Goal: Transaction & Acquisition: Purchase product/service

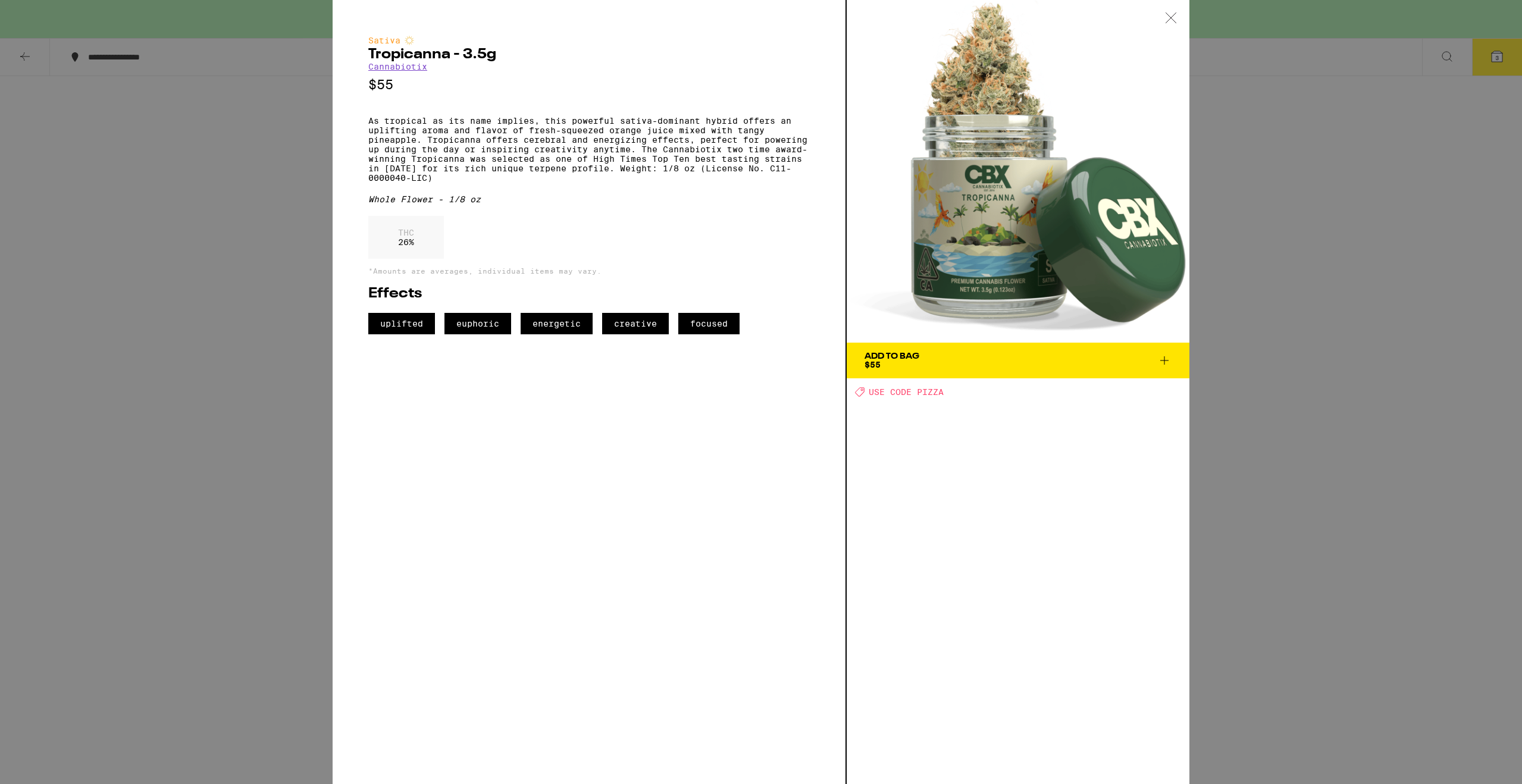
click at [269, 338] on div "Sativa Tropicanna - 3.5g Cannabiotix $55 As tropical as its name implies, this …" at bounding box center [761, 392] width 1522 height 784
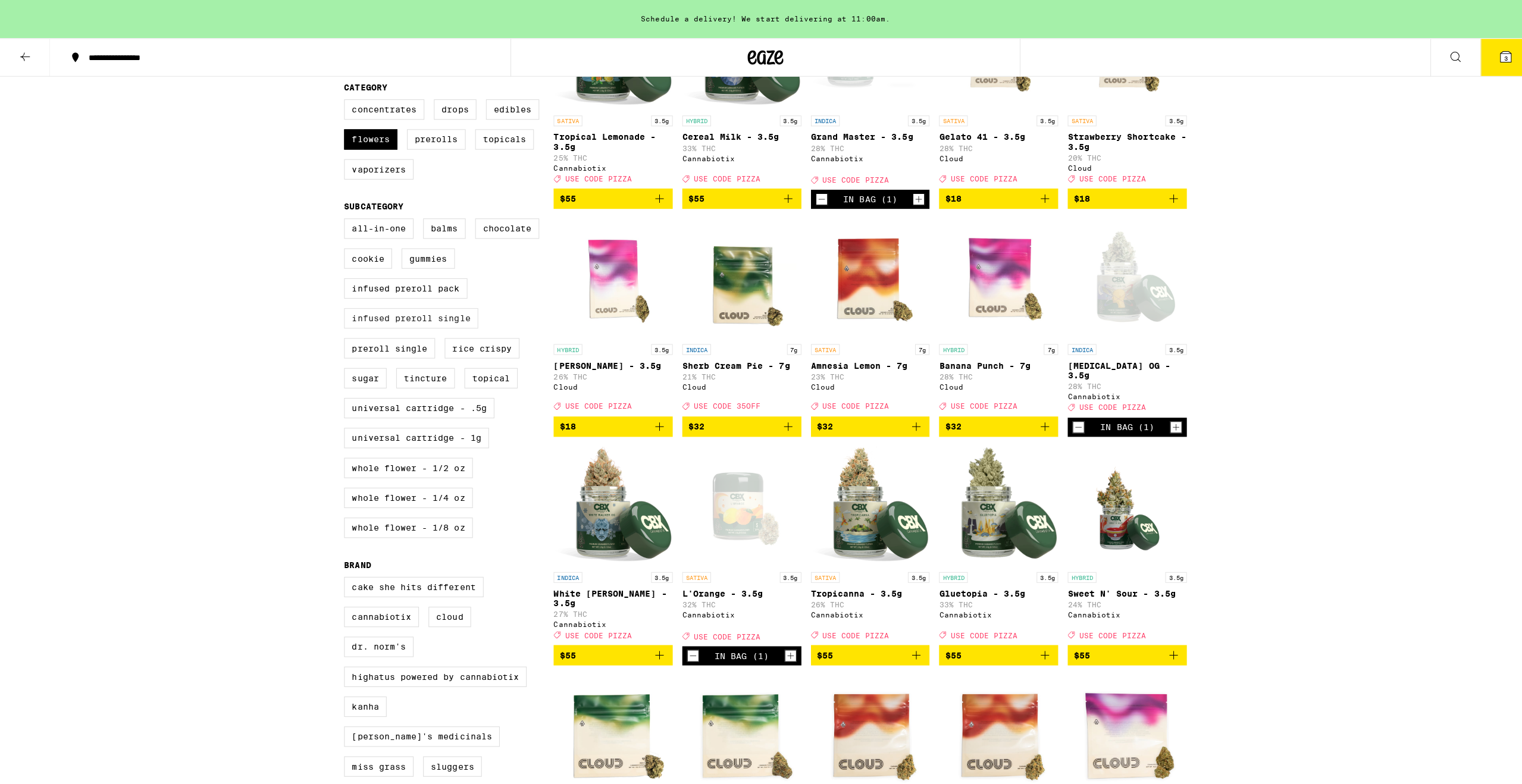
scroll to position [238, 0]
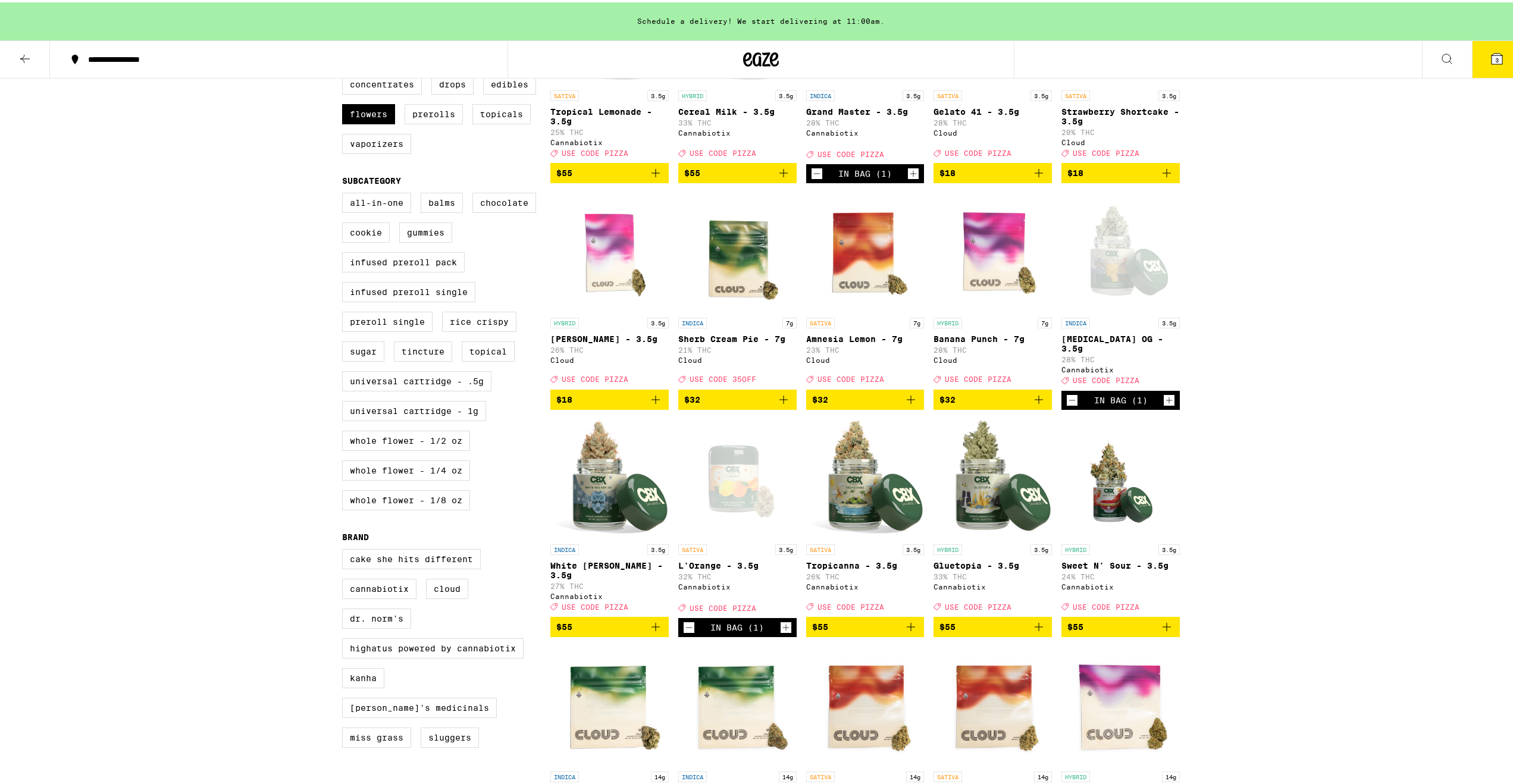
click at [1478, 66] on button "3" at bounding box center [1496, 58] width 50 height 37
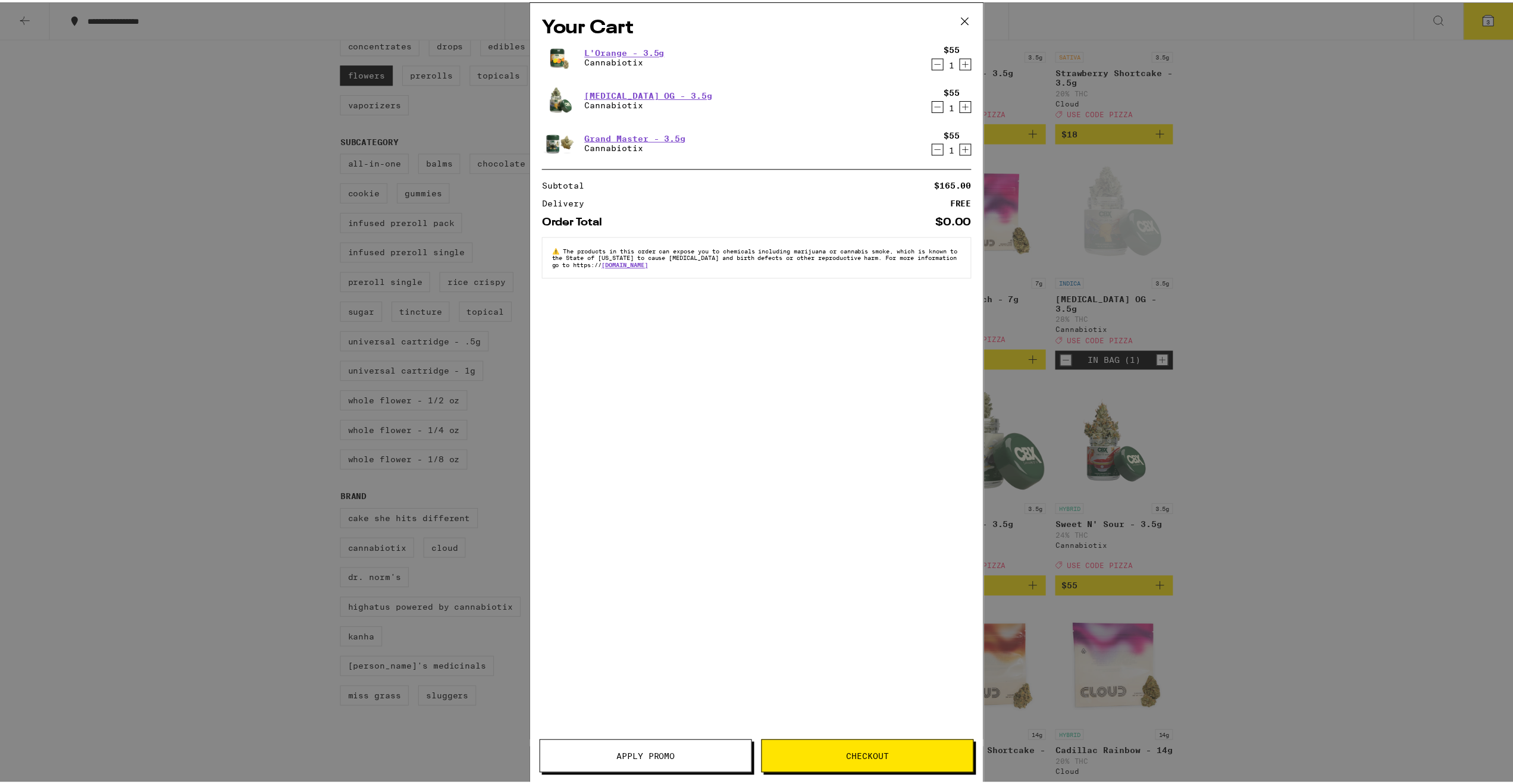
scroll to position [200, 0]
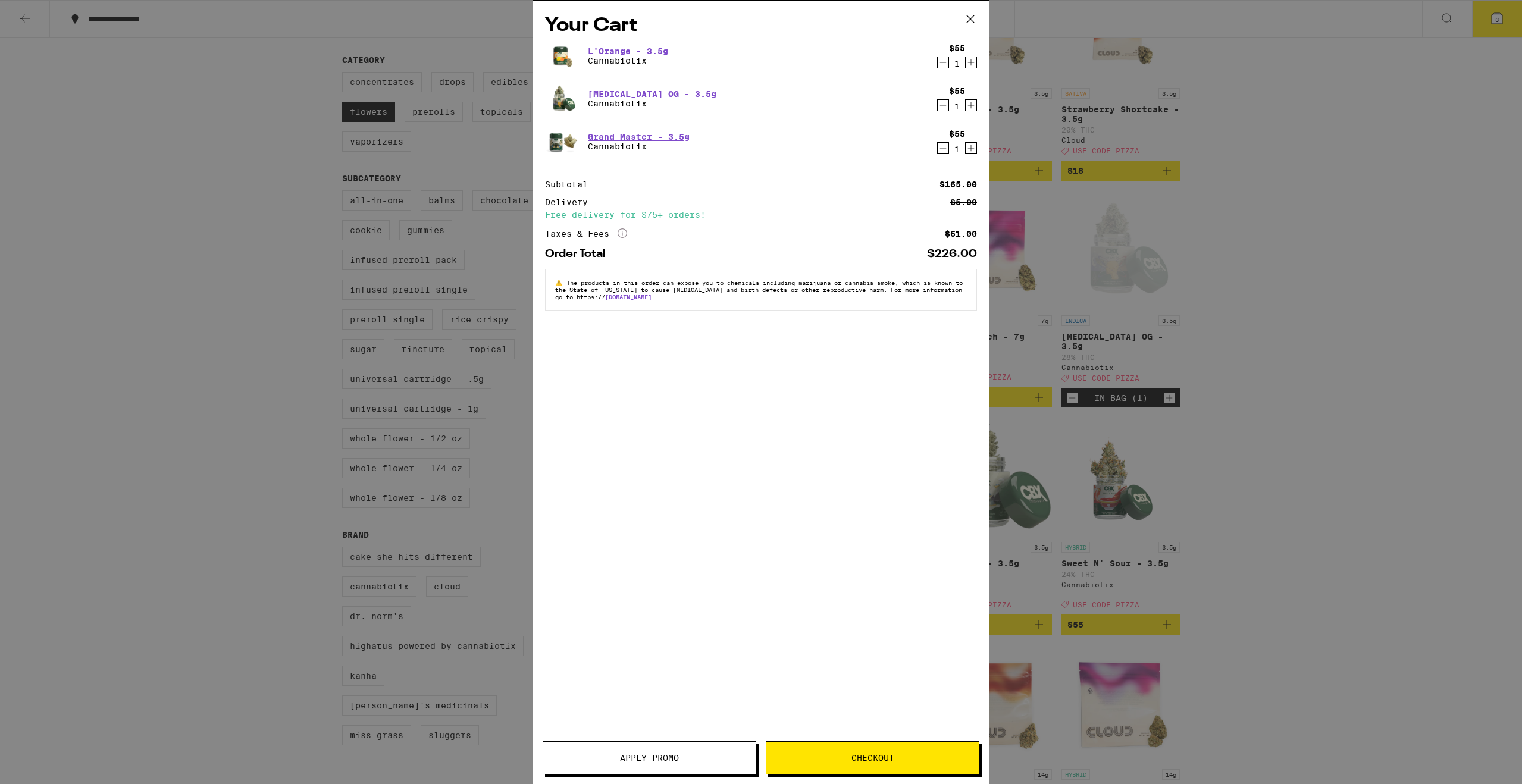
click at [970, 65] on icon "Increment" at bounding box center [971, 62] width 11 height 14
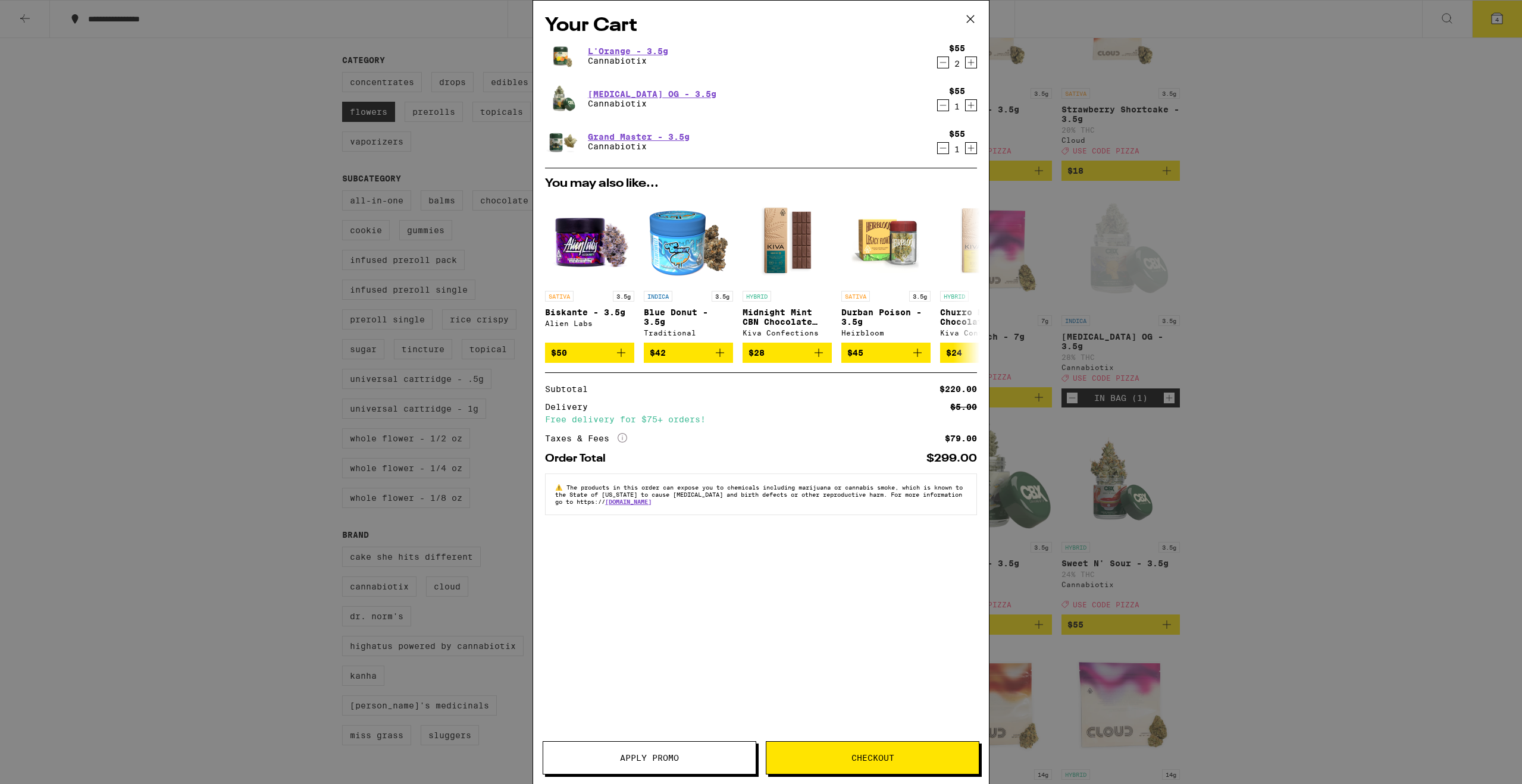
click at [649, 758] on span "Apply Promo" at bounding box center [649, 757] width 59 height 8
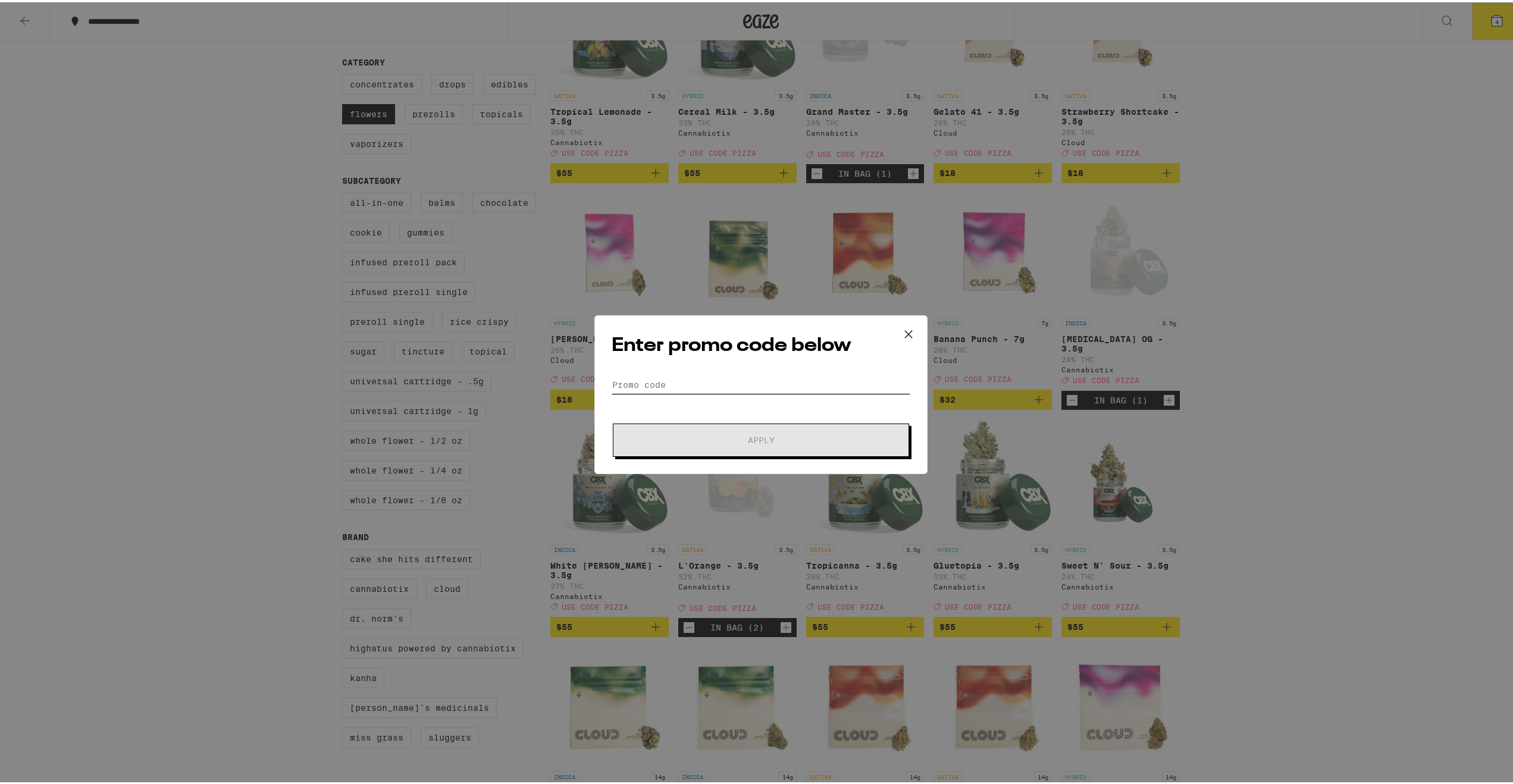
click at [638, 389] on input "Promo Code" at bounding box center [760, 382] width 298 height 18
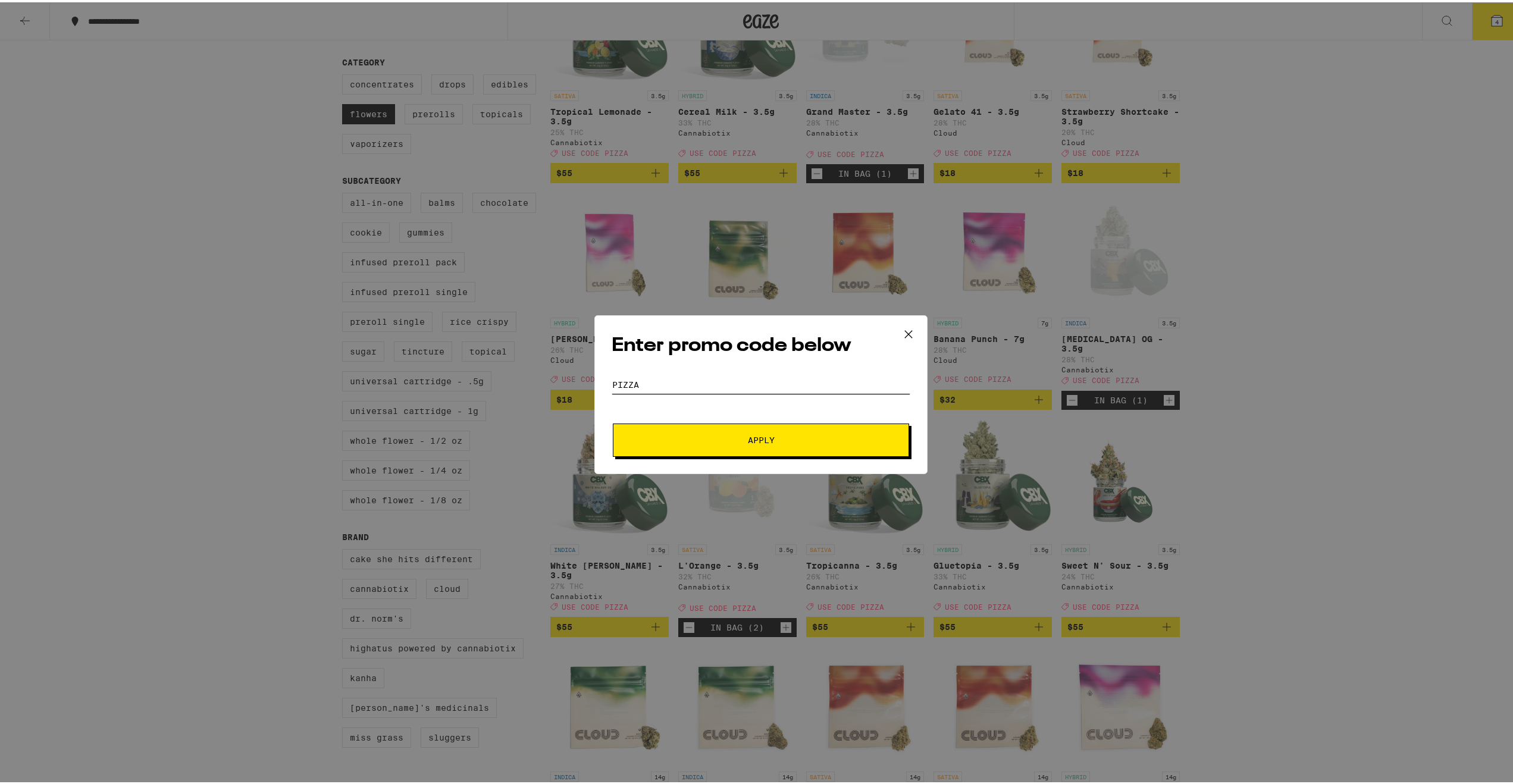
type input "PIZZA"
click at [815, 429] on button "Apply" at bounding box center [760, 438] width 297 height 34
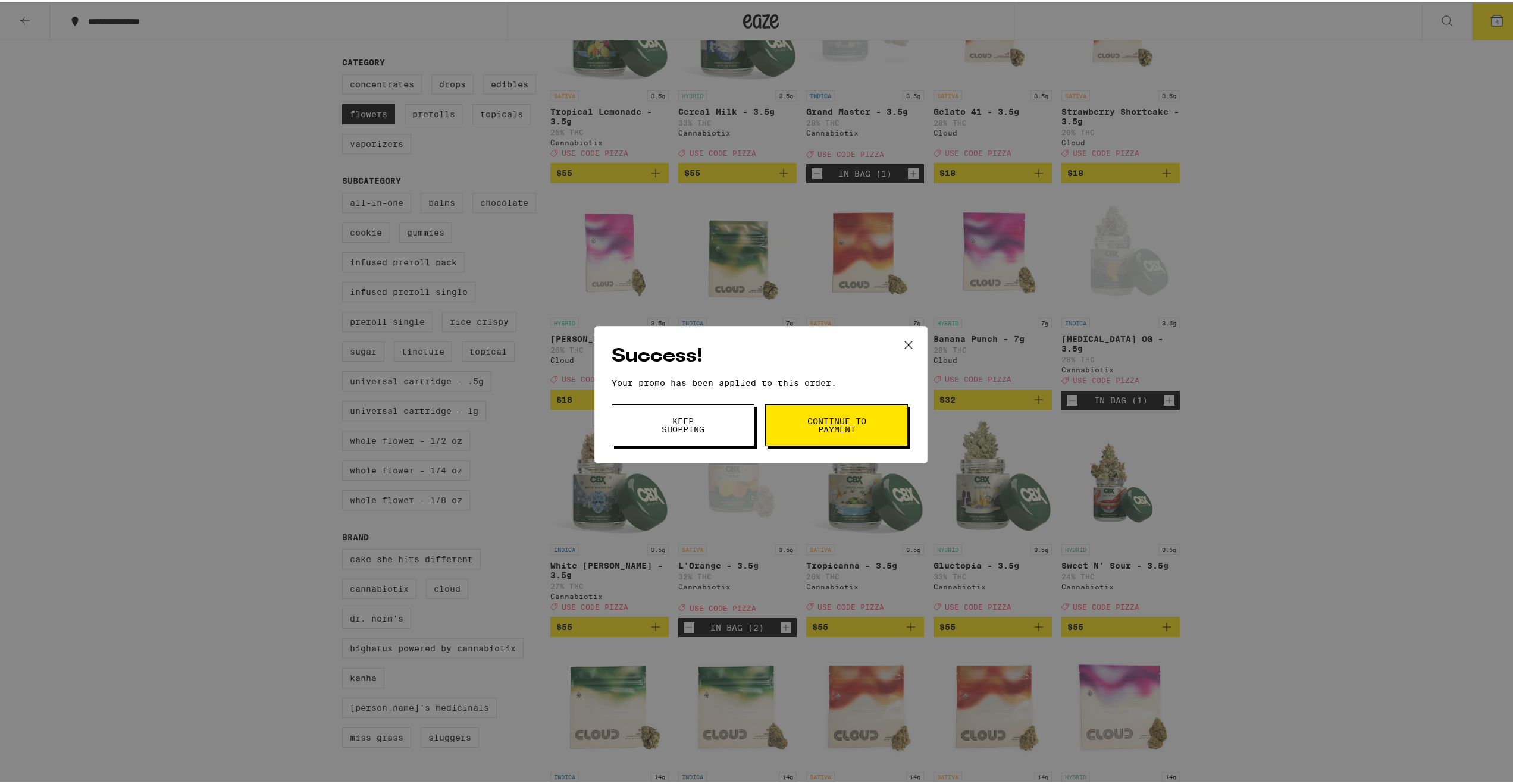
click at [790, 429] on button "Continue to payment" at bounding box center [836, 422] width 143 height 42
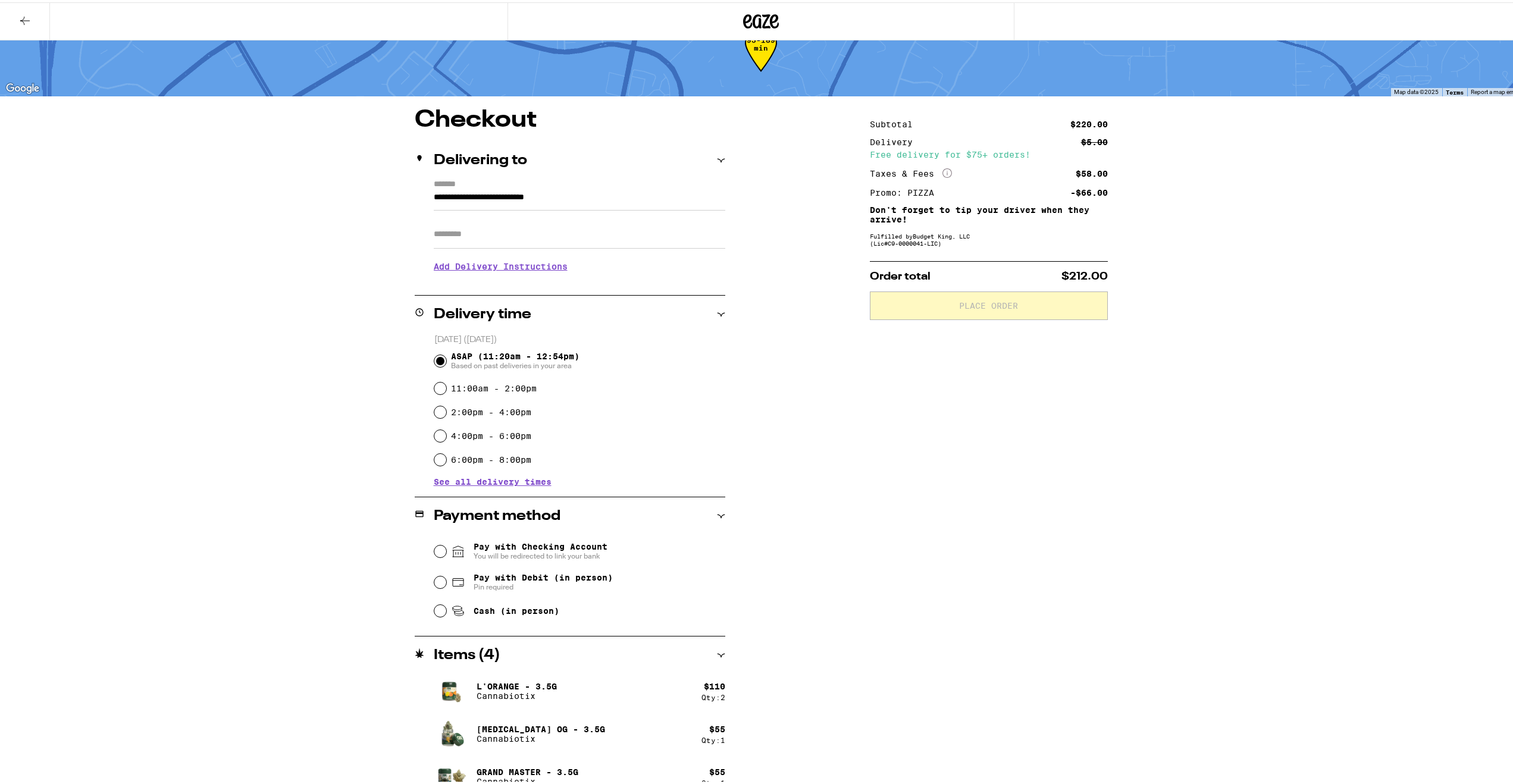
scroll to position [55, 0]
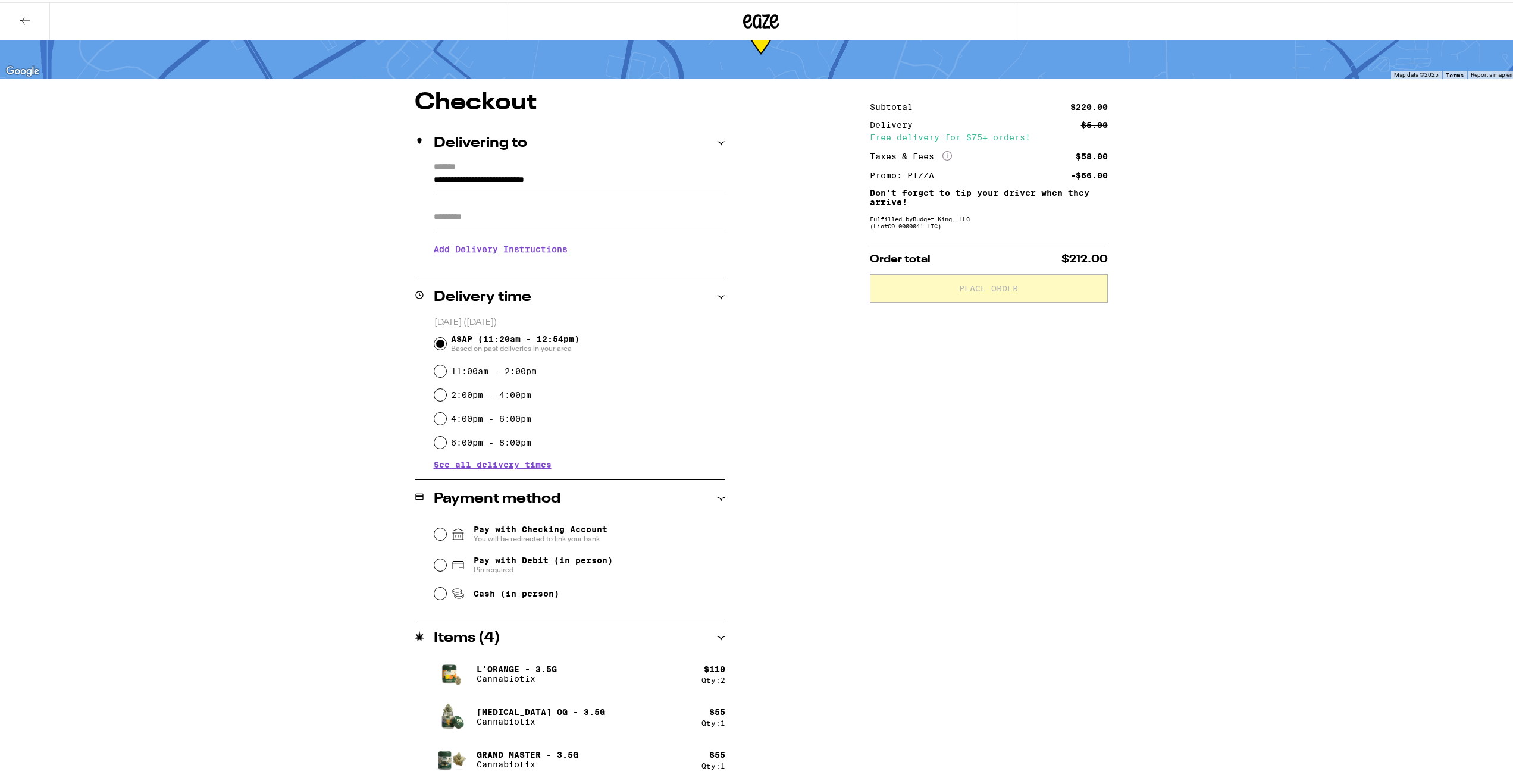
click at [488, 250] on h3 "Add Delivery Instructions" at bounding box center [579, 246] width 291 height 27
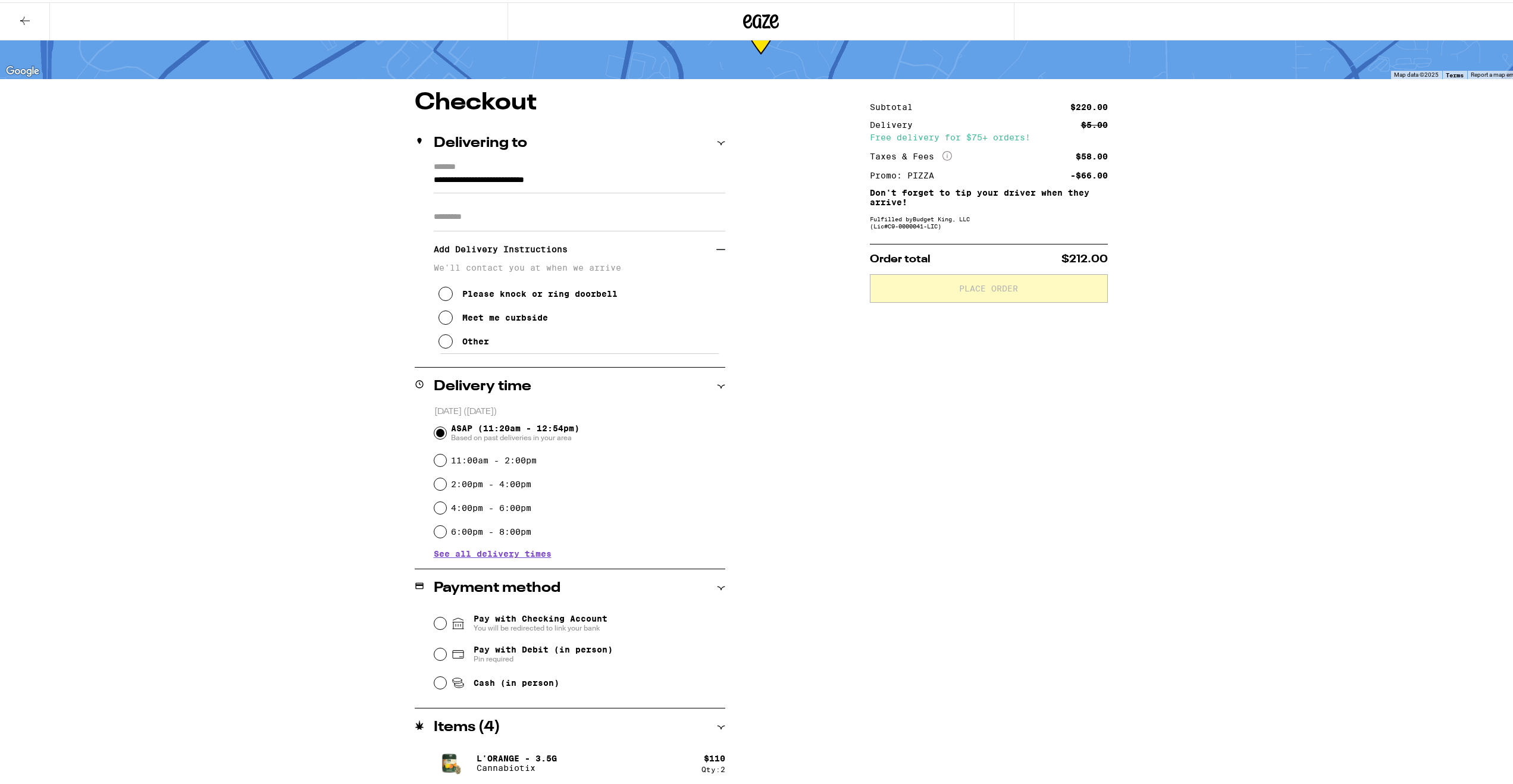
click at [442, 340] on icon at bounding box center [445, 339] width 14 height 14
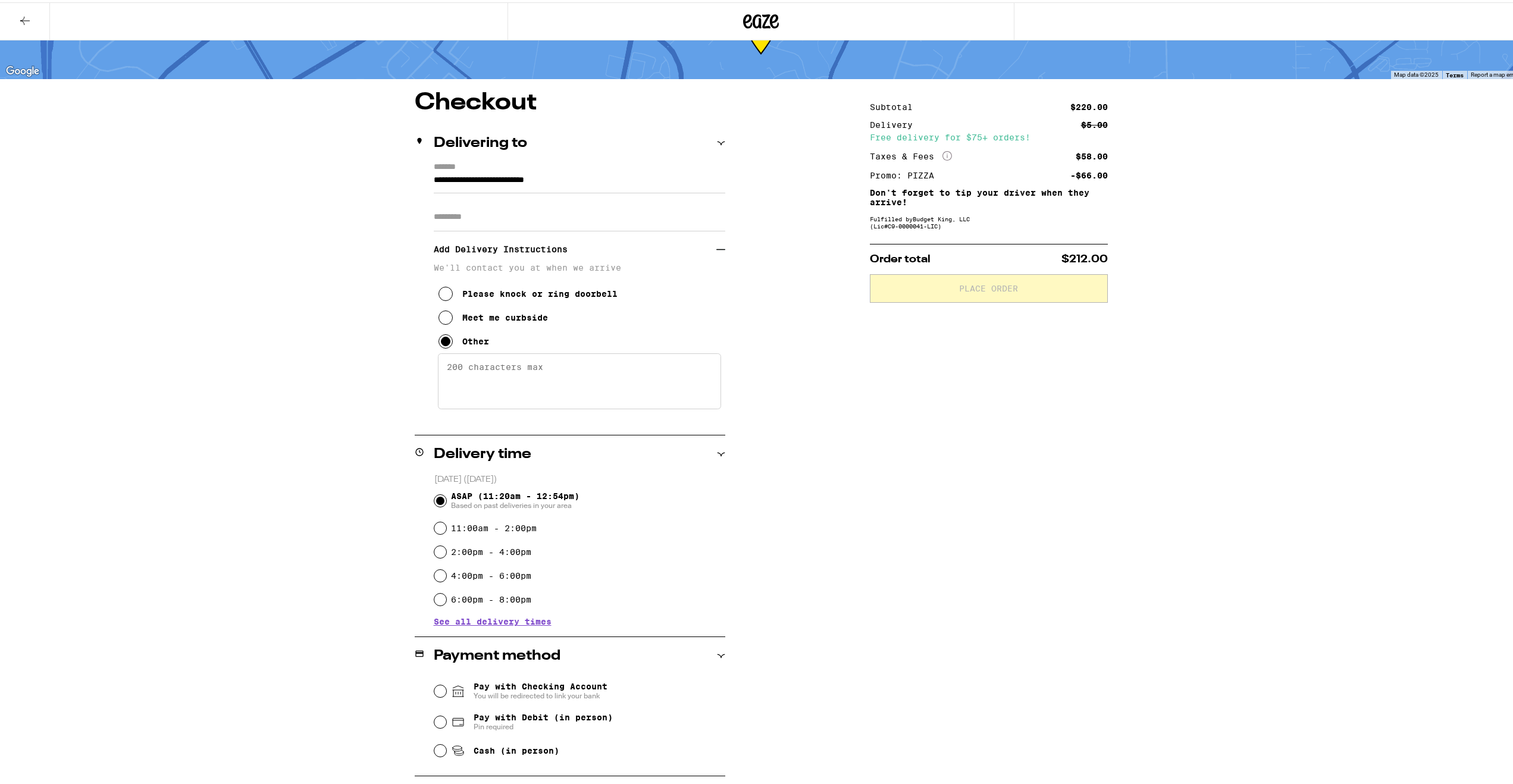
click at [478, 374] on textarea "Enter any other delivery instructions you want driver to know" at bounding box center [580, 378] width 283 height 56
type textarea "Gate Code #1319"
click at [266, 474] on div "**********" at bounding box center [760, 442] width 1522 height 995
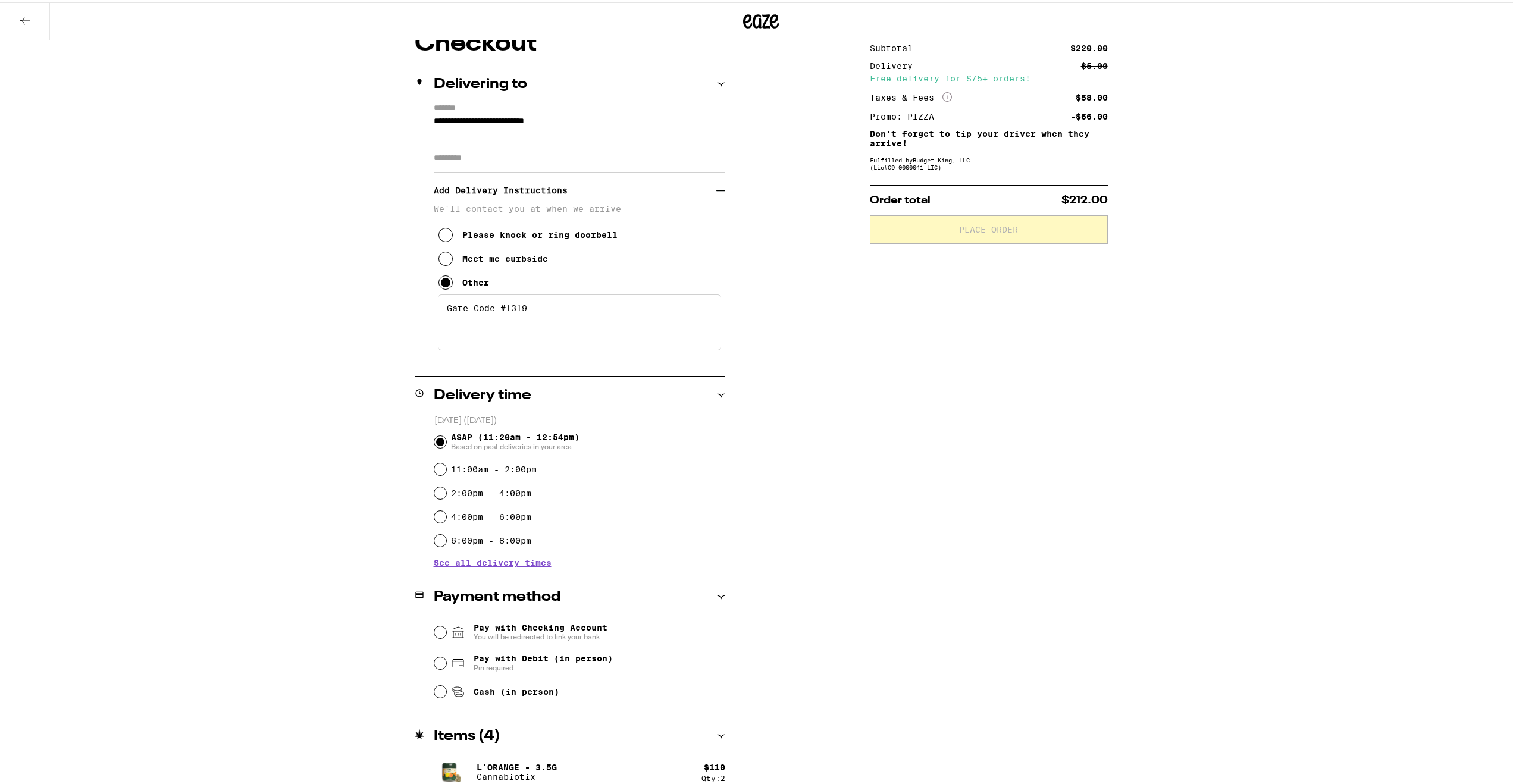
scroll to position [212, 0]
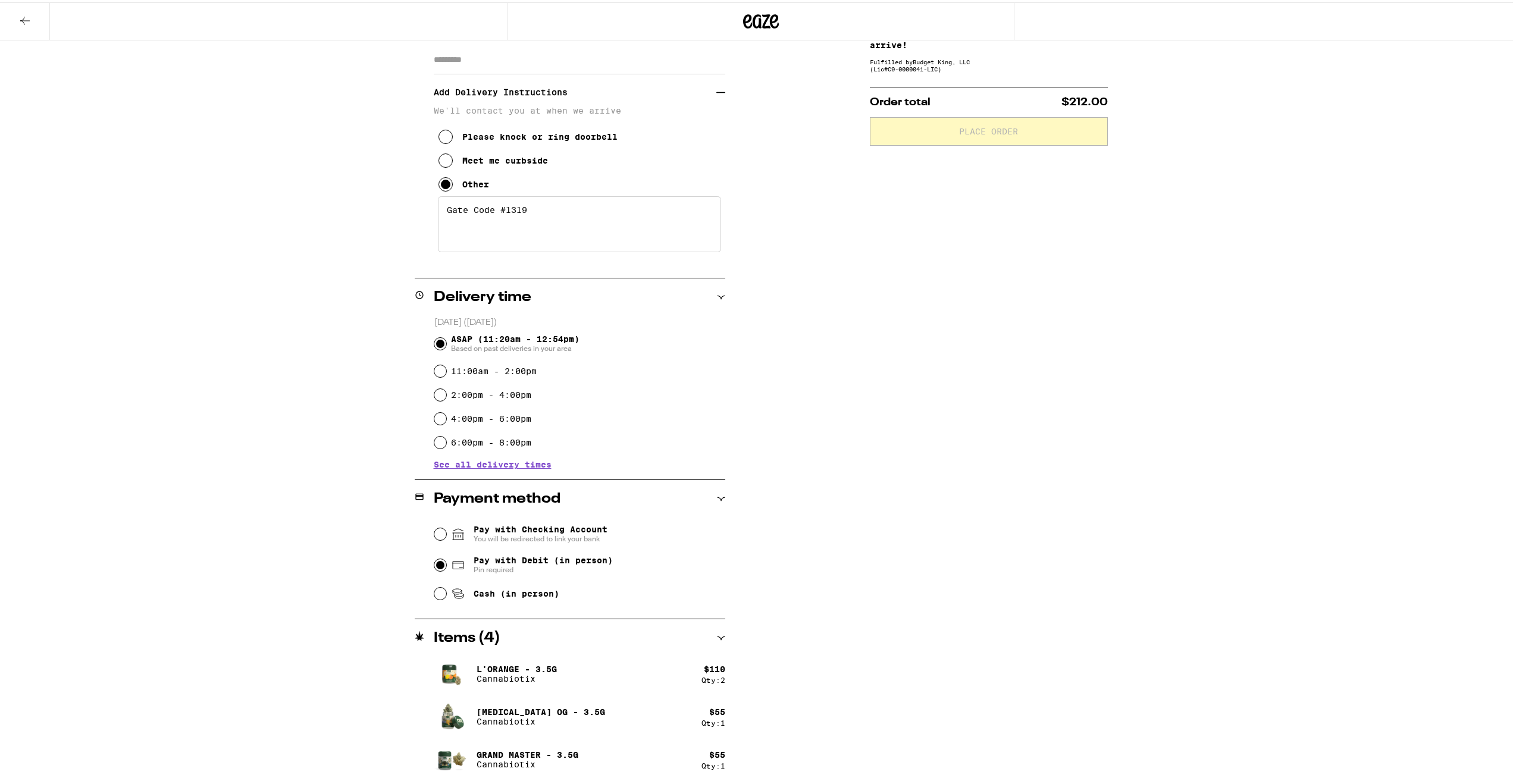
click at [435, 565] on input "Pay with Debit (in person) Pin required" at bounding box center [440, 562] width 12 height 12
radio input "true"
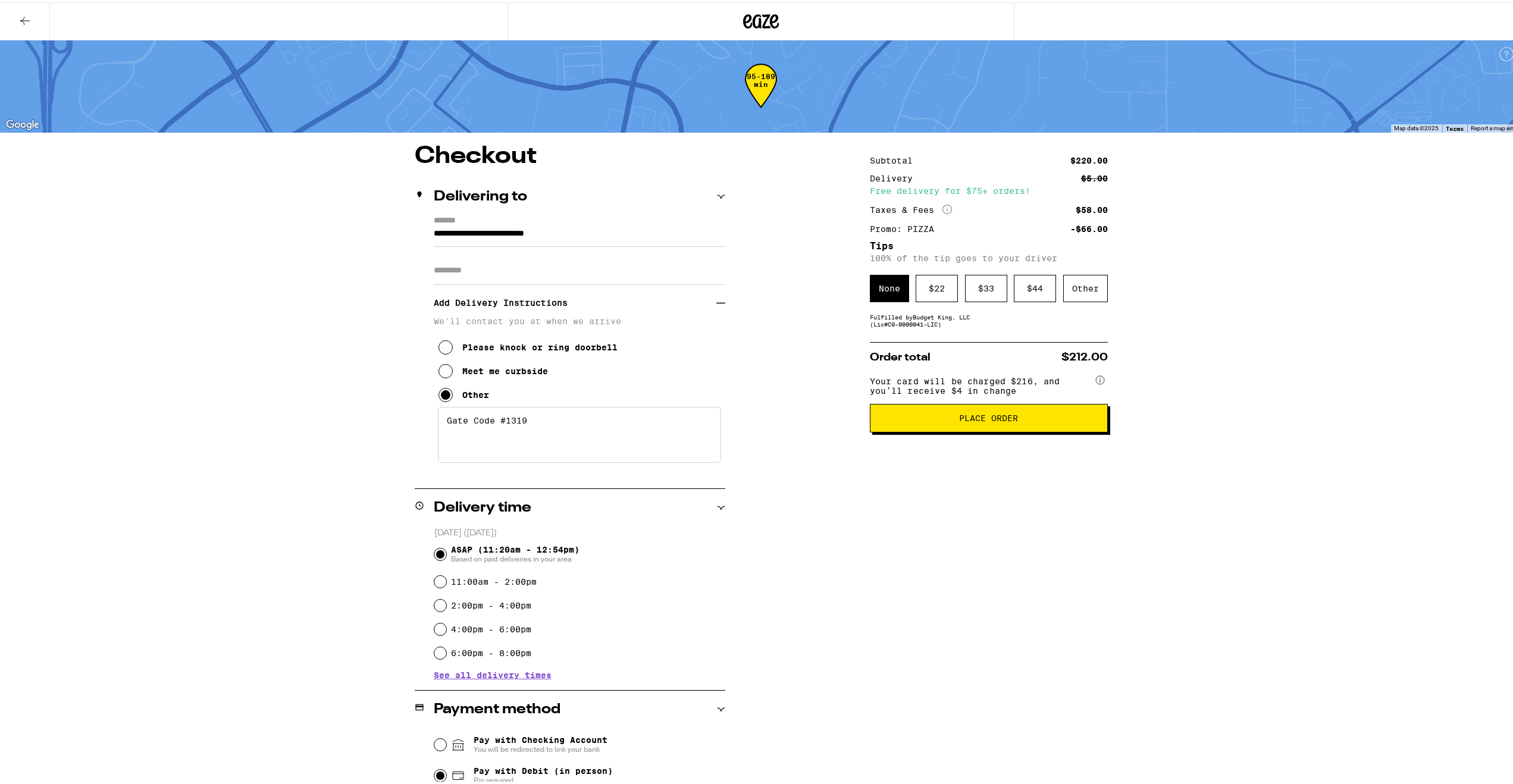
scroll to position [0, 0]
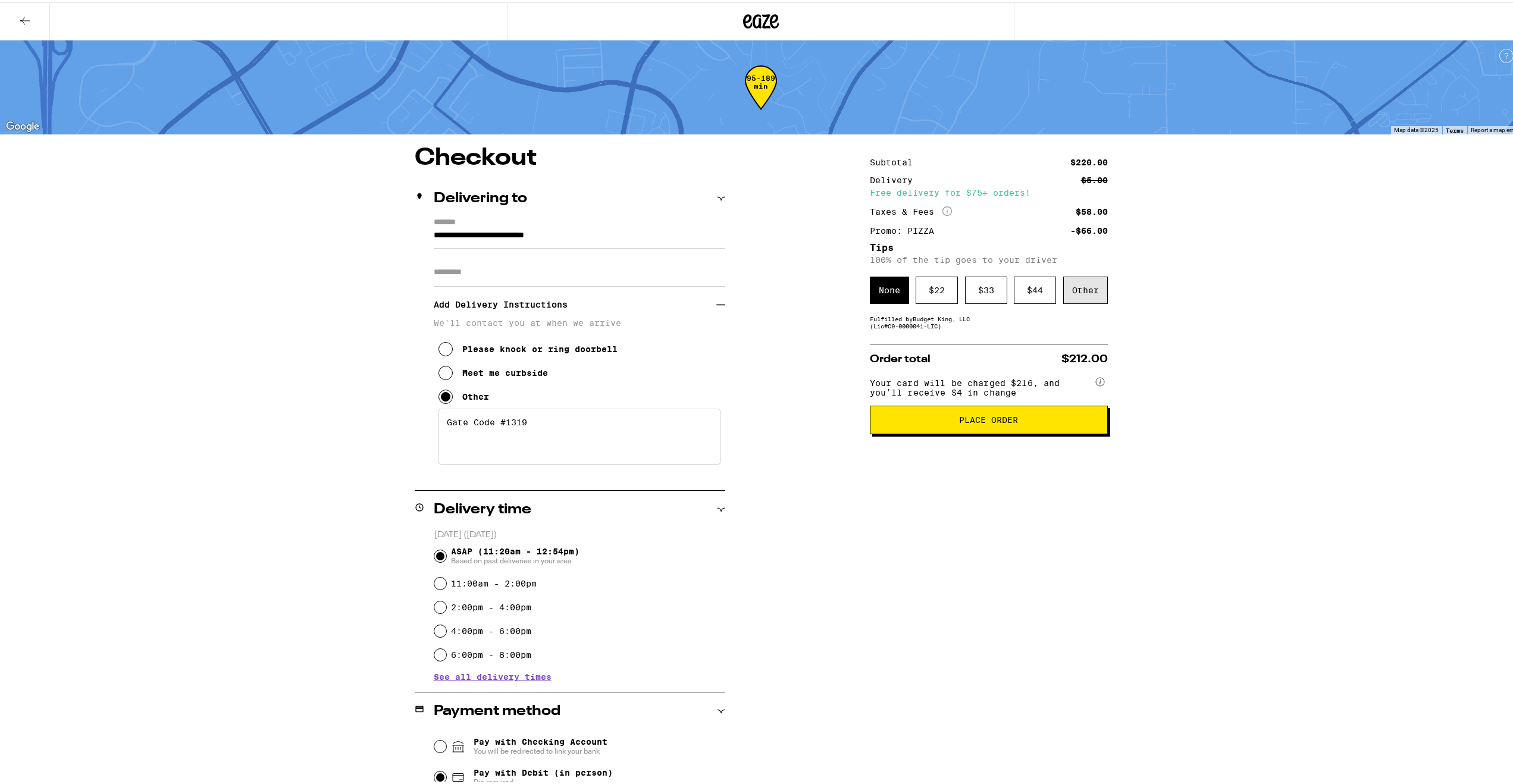
click at [1078, 288] on div "Other" at bounding box center [1085, 288] width 44 height 27
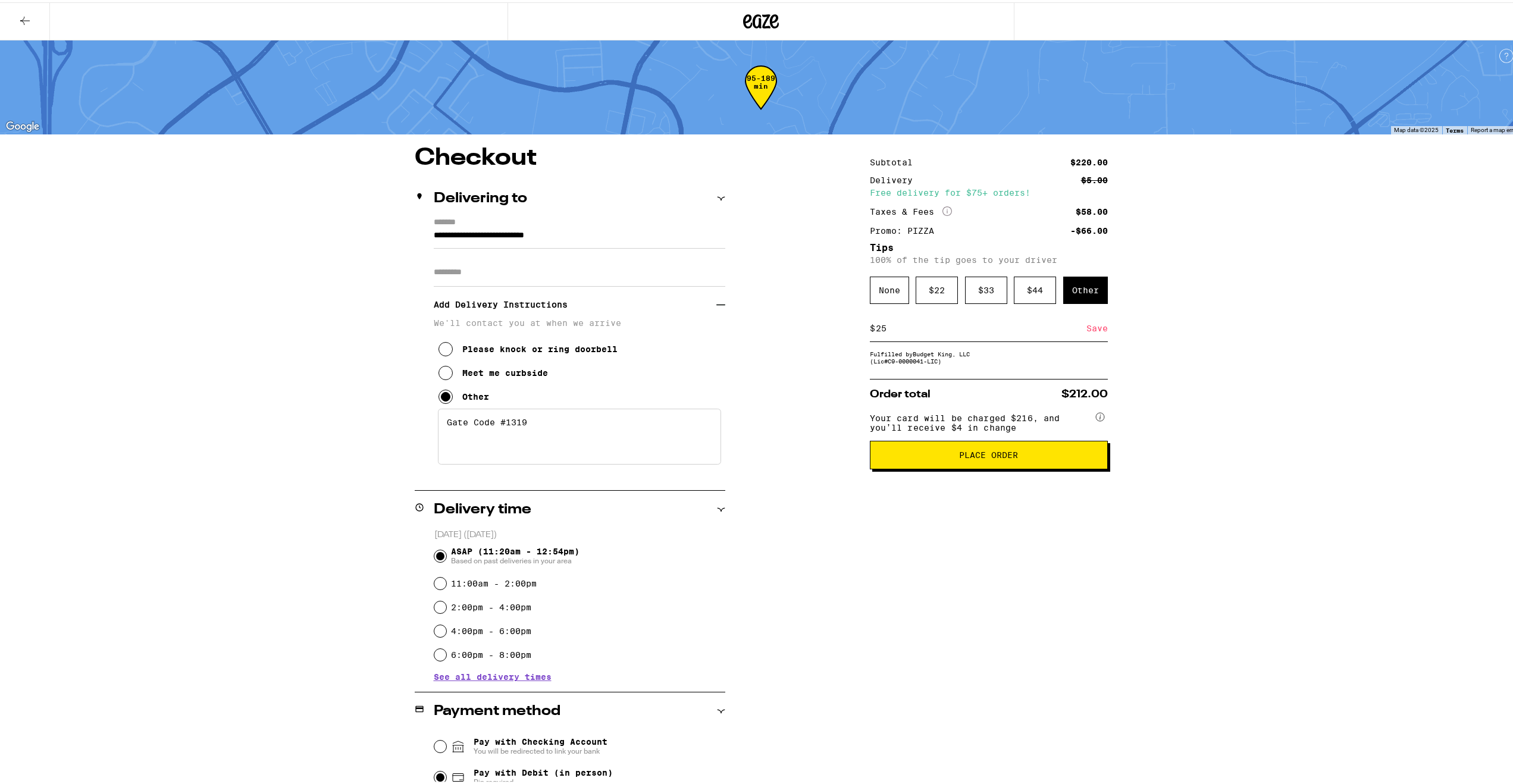
type input "25"
click at [1086, 331] on div "Save" at bounding box center [1097, 326] width 21 height 27
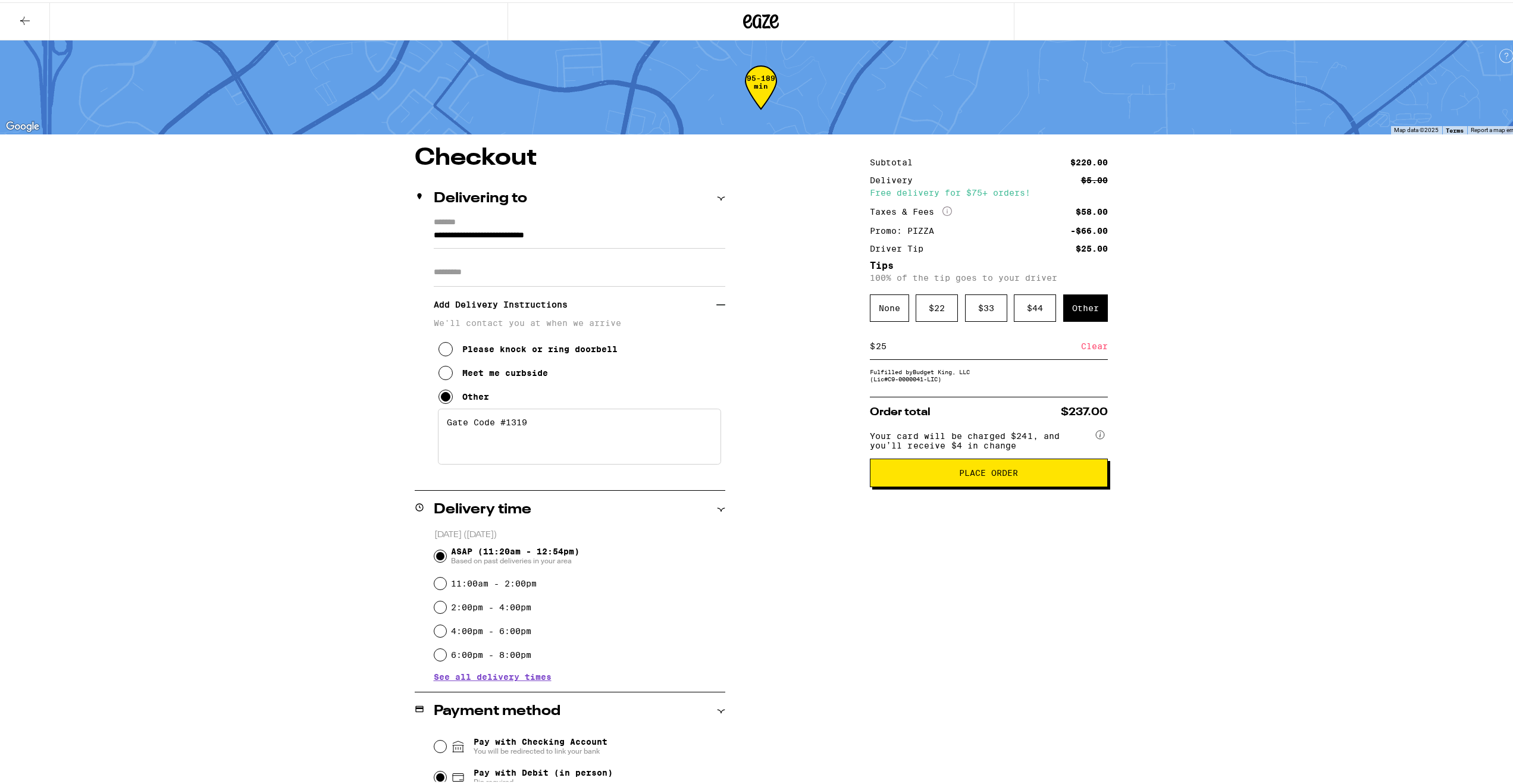
click at [969, 474] on span "Place Order" at bounding box center [988, 470] width 59 height 8
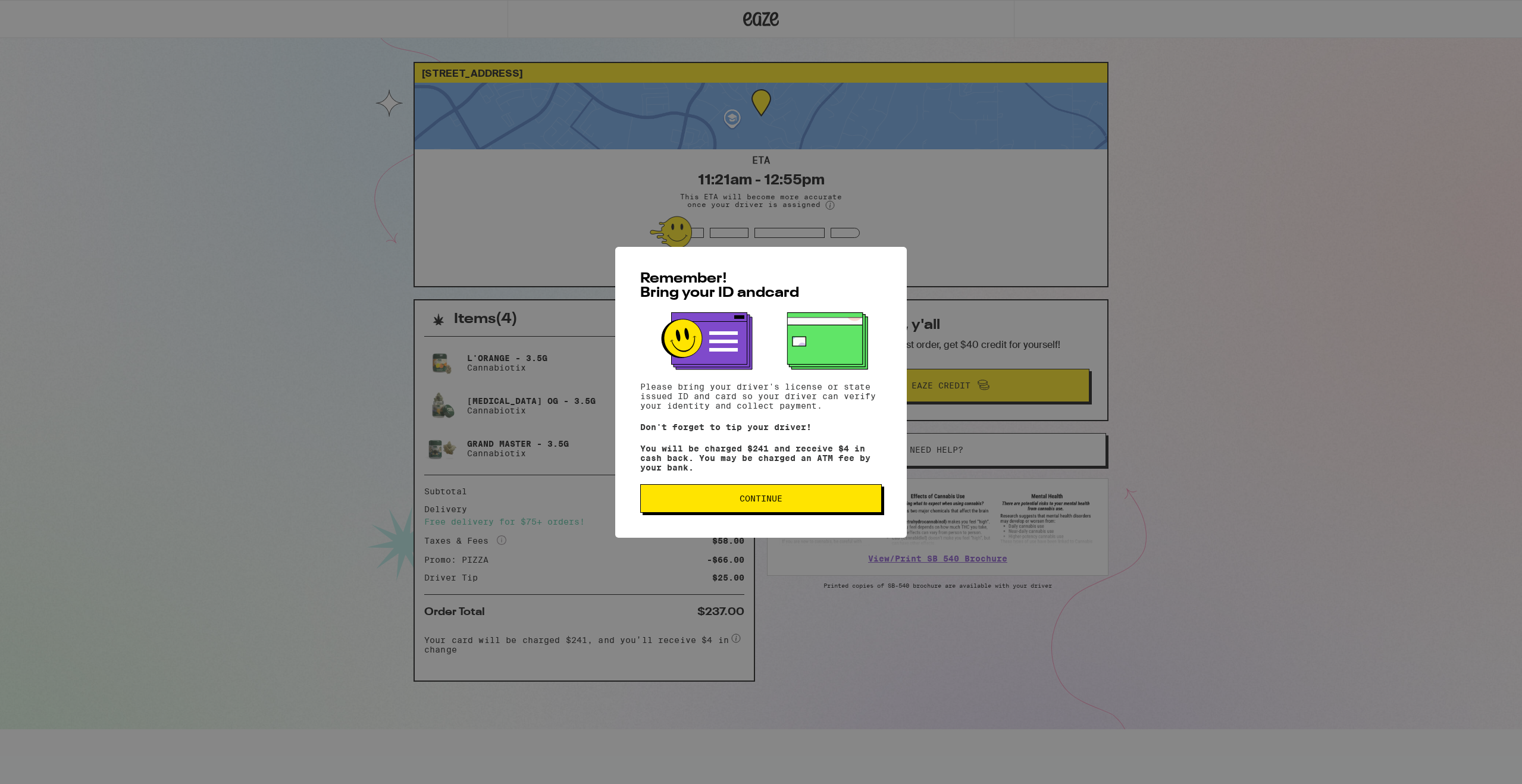
click at [785, 500] on span "Continue" at bounding box center [761, 497] width 221 height 8
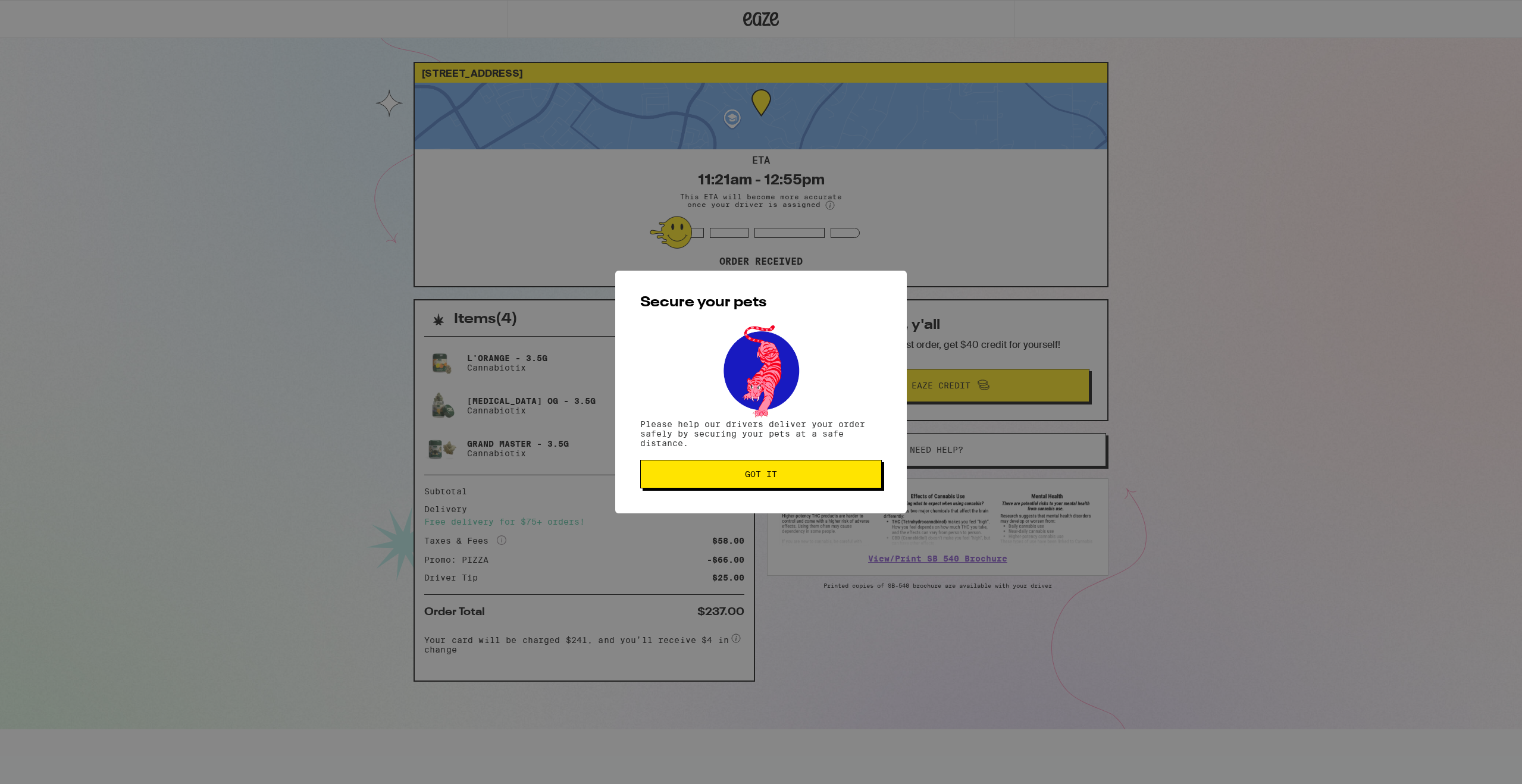
click at [773, 478] on span "Got it" at bounding box center [761, 473] width 32 height 8
